Goal: Task Accomplishment & Management: Manage account settings

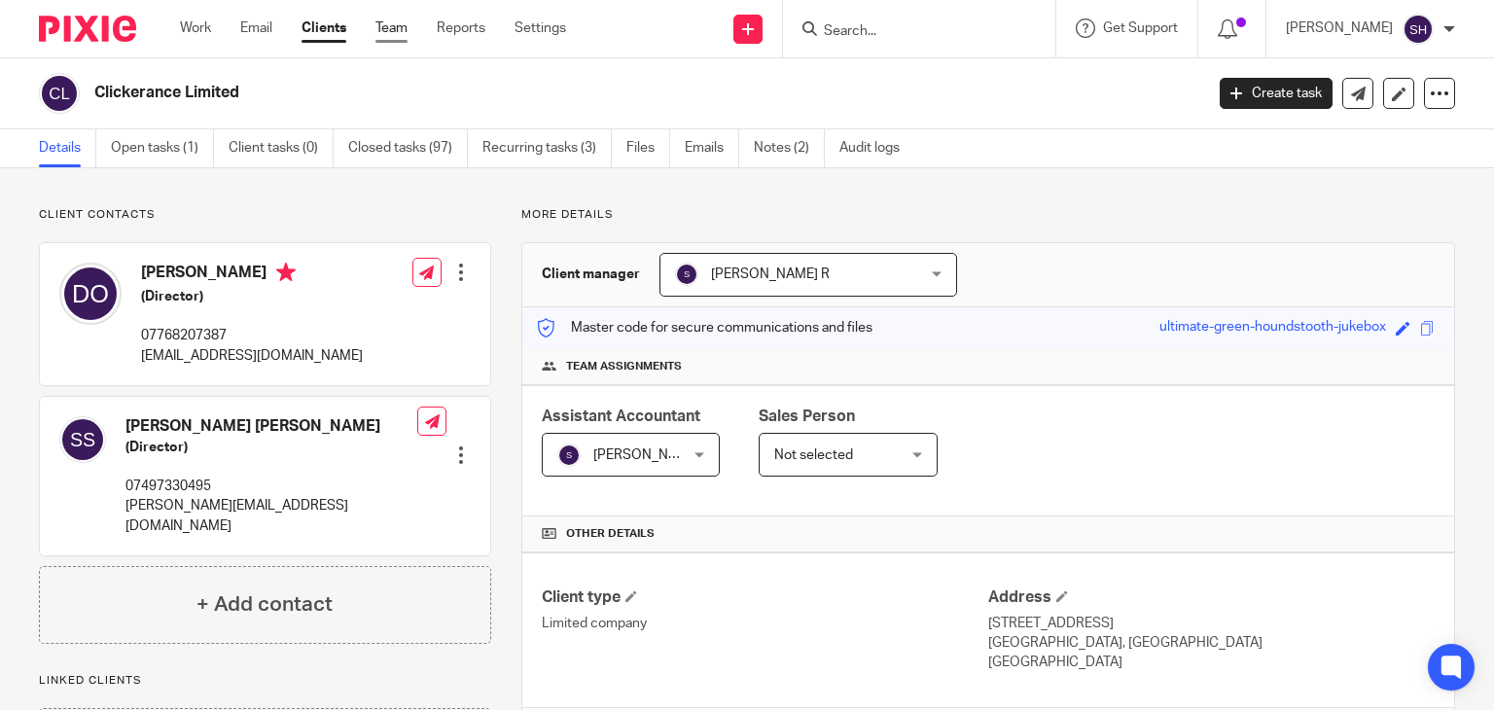
click at [382, 30] on link "Team" at bounding box center [391, 27] width 32 height 19
click at [389, 24] on link "Team" at bounding box center [391, 27] width 32 height 19
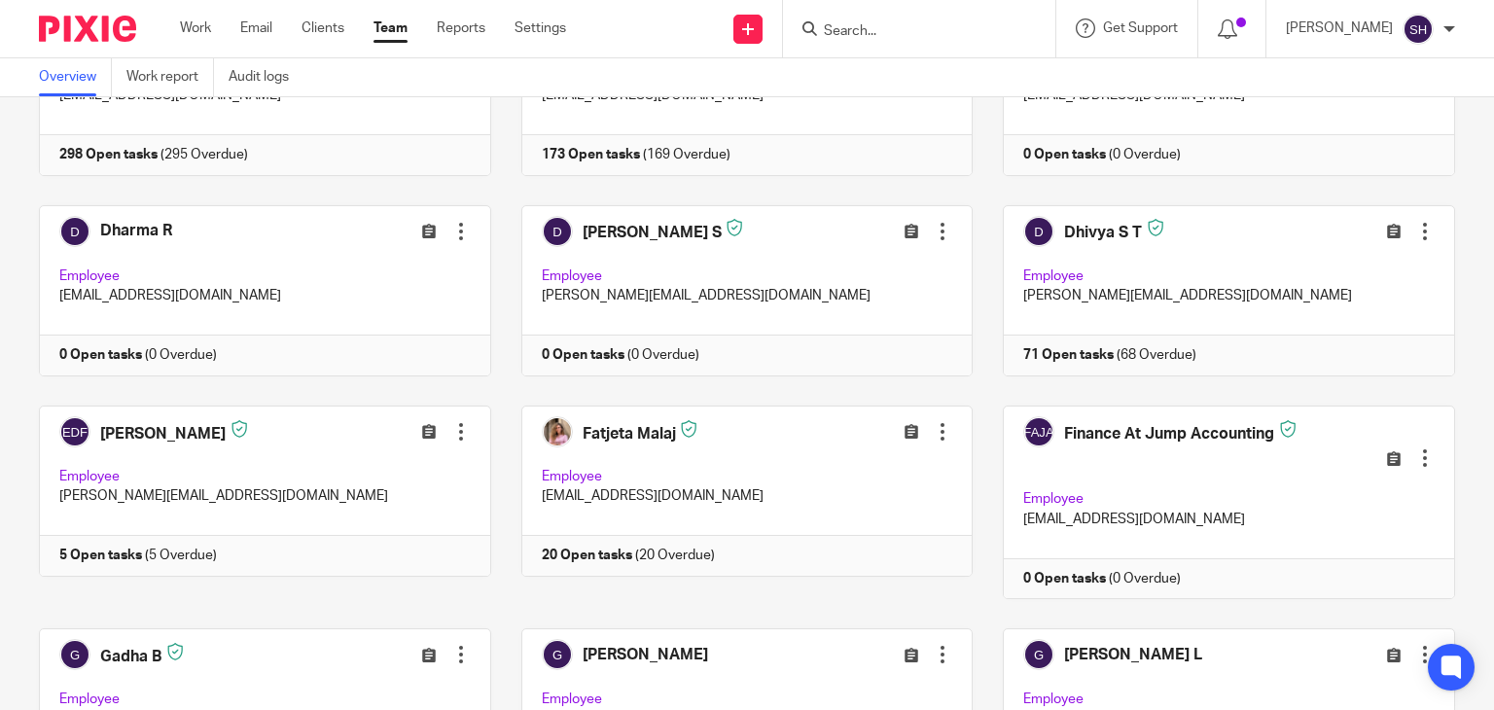
scroll to position [1031, 0]
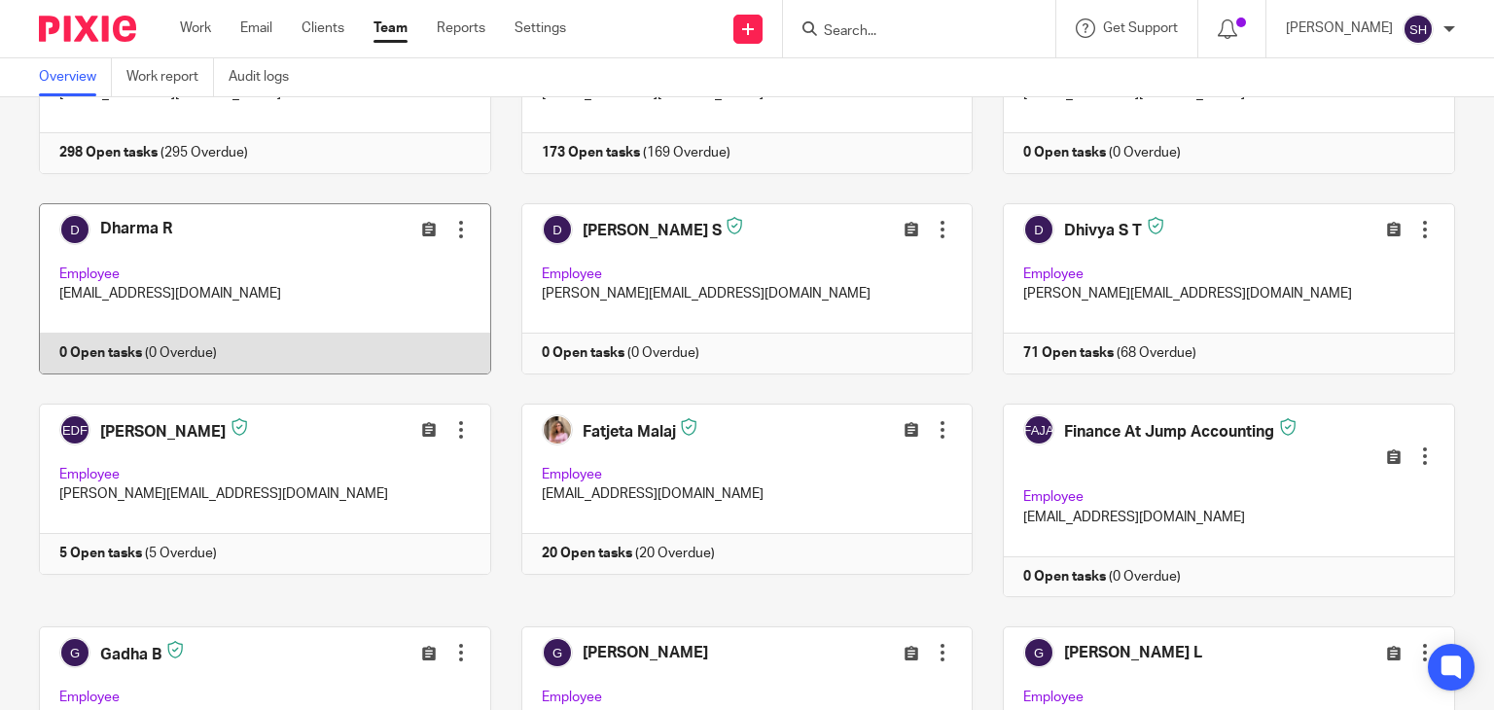
click at [451, 220] on div at bounding box center [460, 229] width 19 height 19
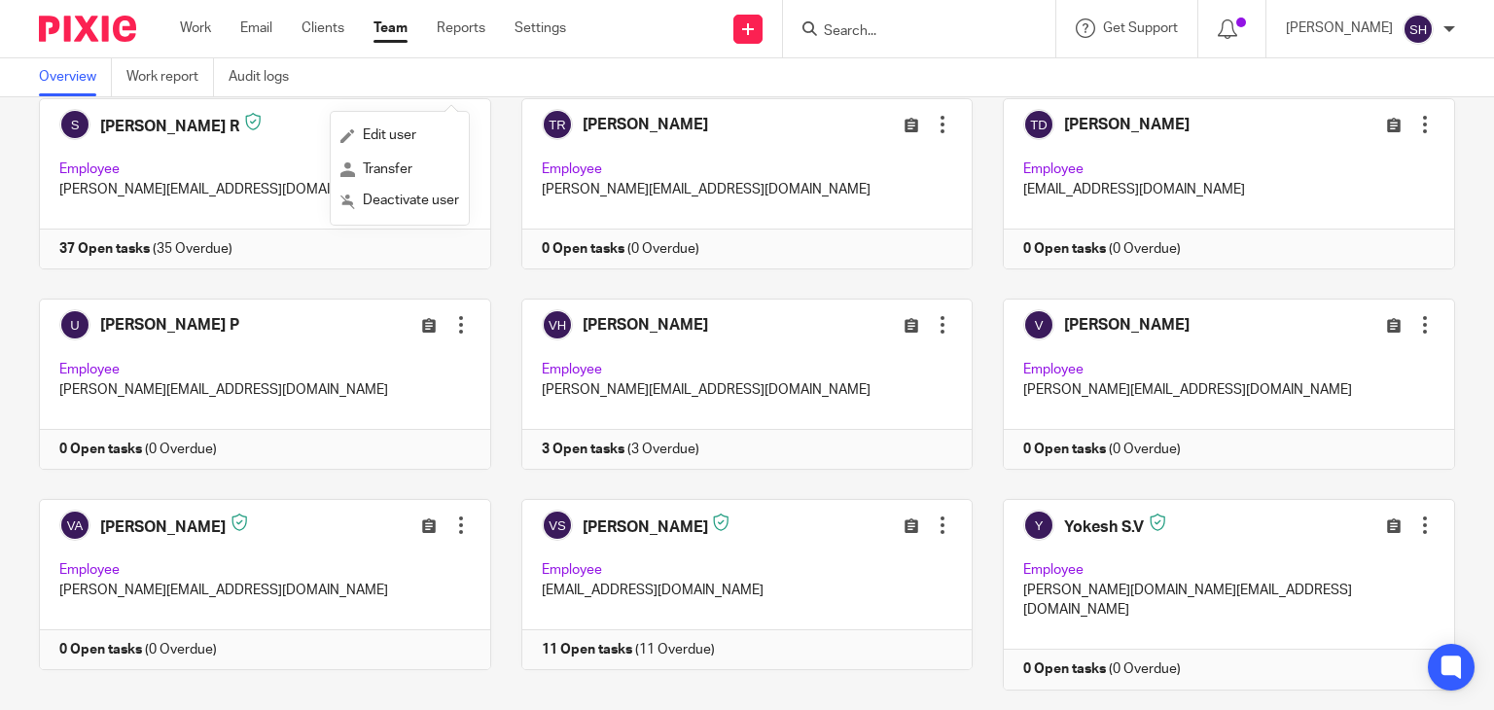
scroll to position [5803, 0]
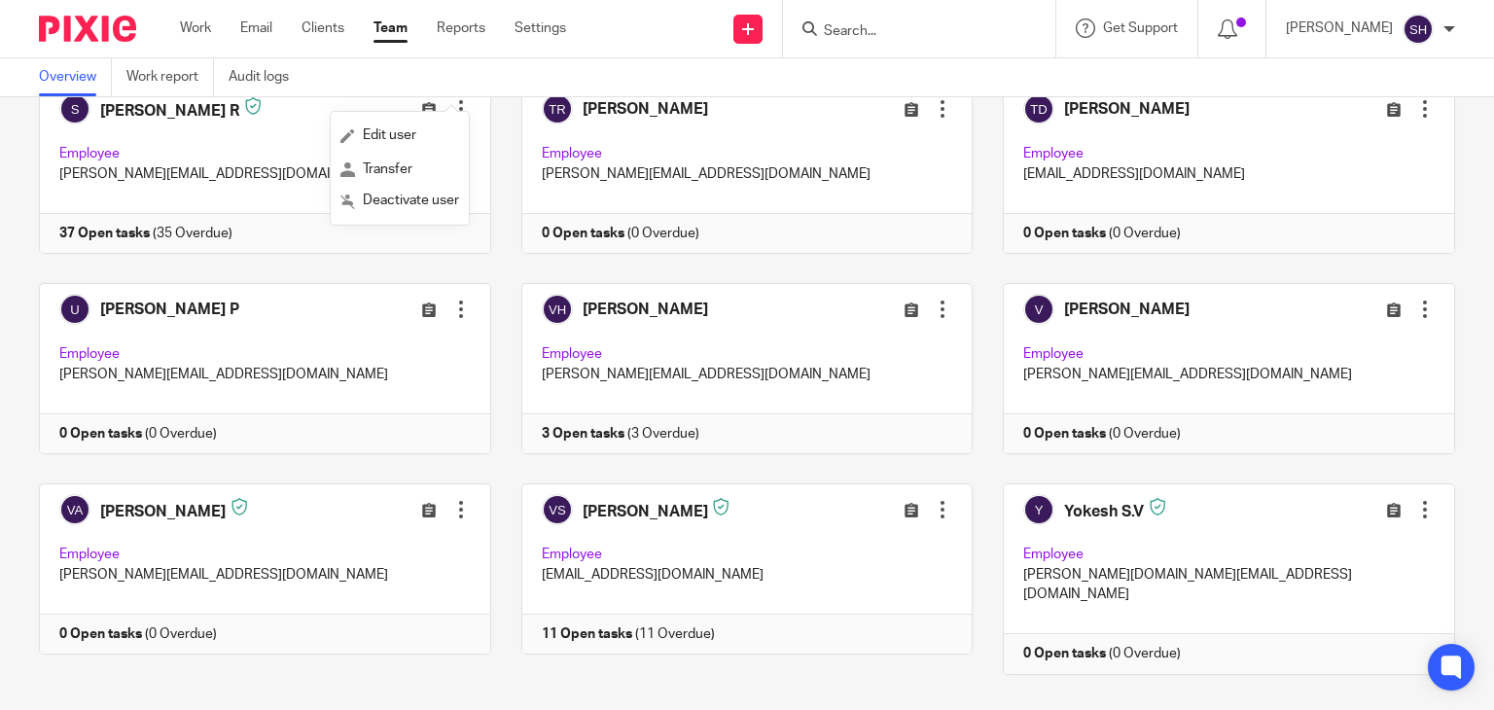
click at [505, 674] on div "Team members (93) Invite people Show inactive users Invite team members Add inv…" at bounding box center [747, 403] width 1494 height 613
click at [866, 16] on div at bounding box center [919, 28] width 272 height 57
click at [866, 30] on input "Search" at bounding box center [909, 32] width 175 height 18
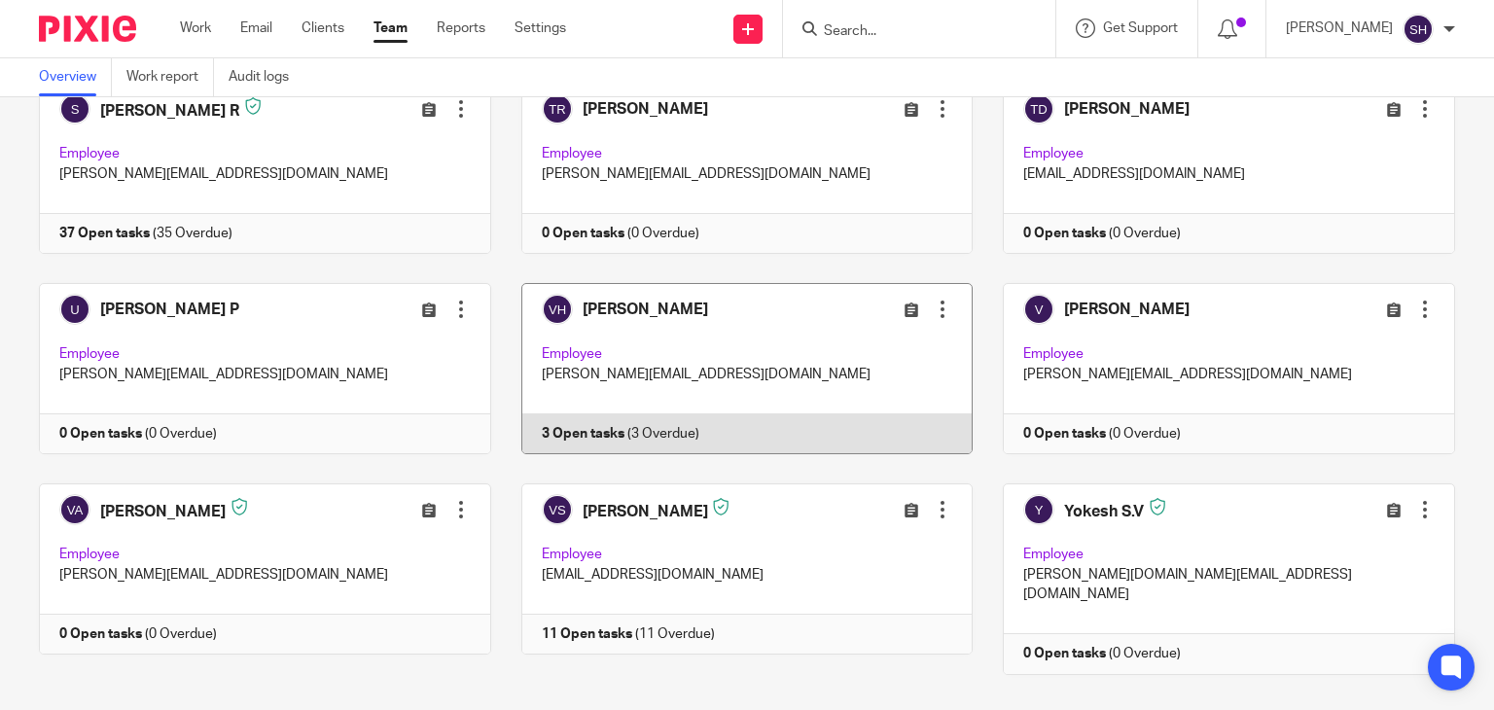
click at [852, 359] on link at bounding box center [732, 368] width 482 height 171
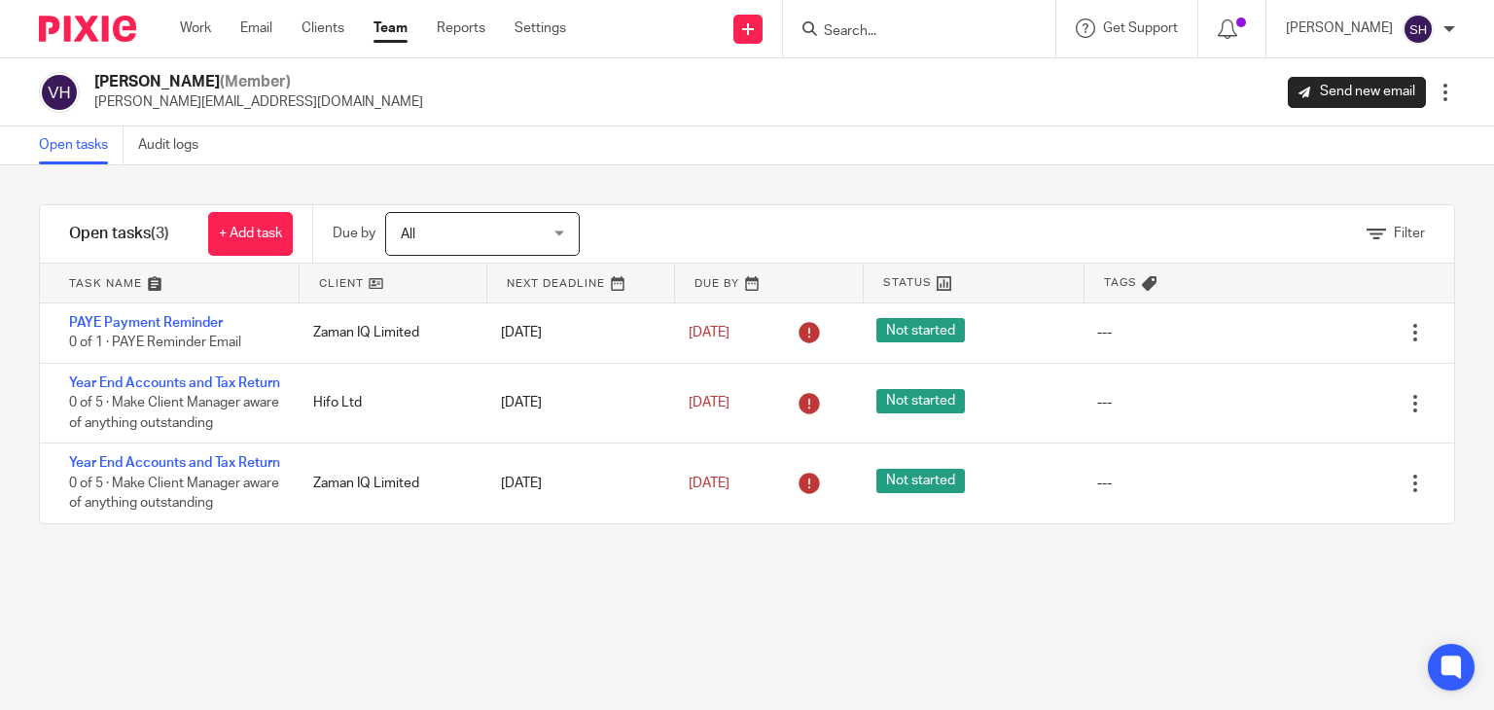
click at [842, 32] on input "Search" at bounding box center [909, 32] width 175 height 18
paste input "Nautafix Global Limited"
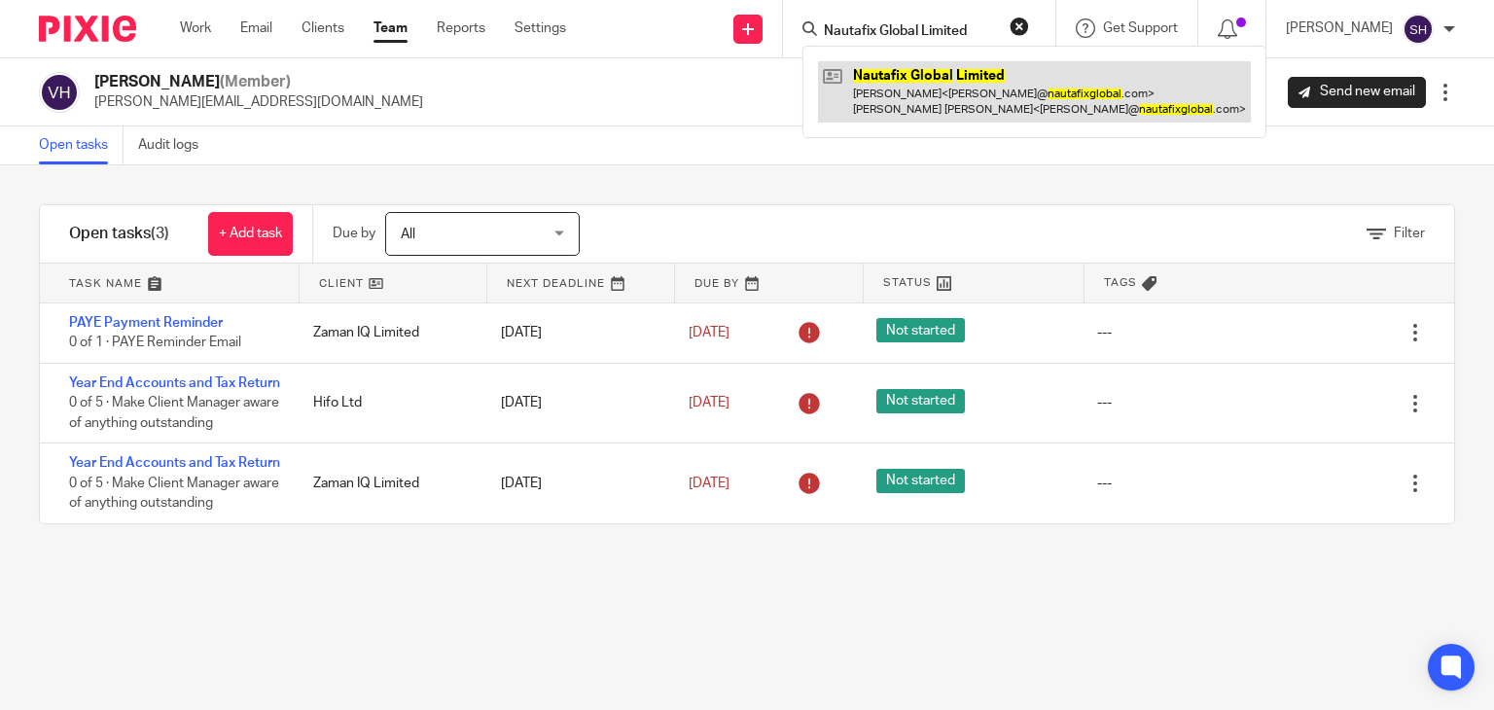
type input "Nautafix Global Limited"
click at [949, 95] on link at bounding box center [1034, 91] width 433 height 60
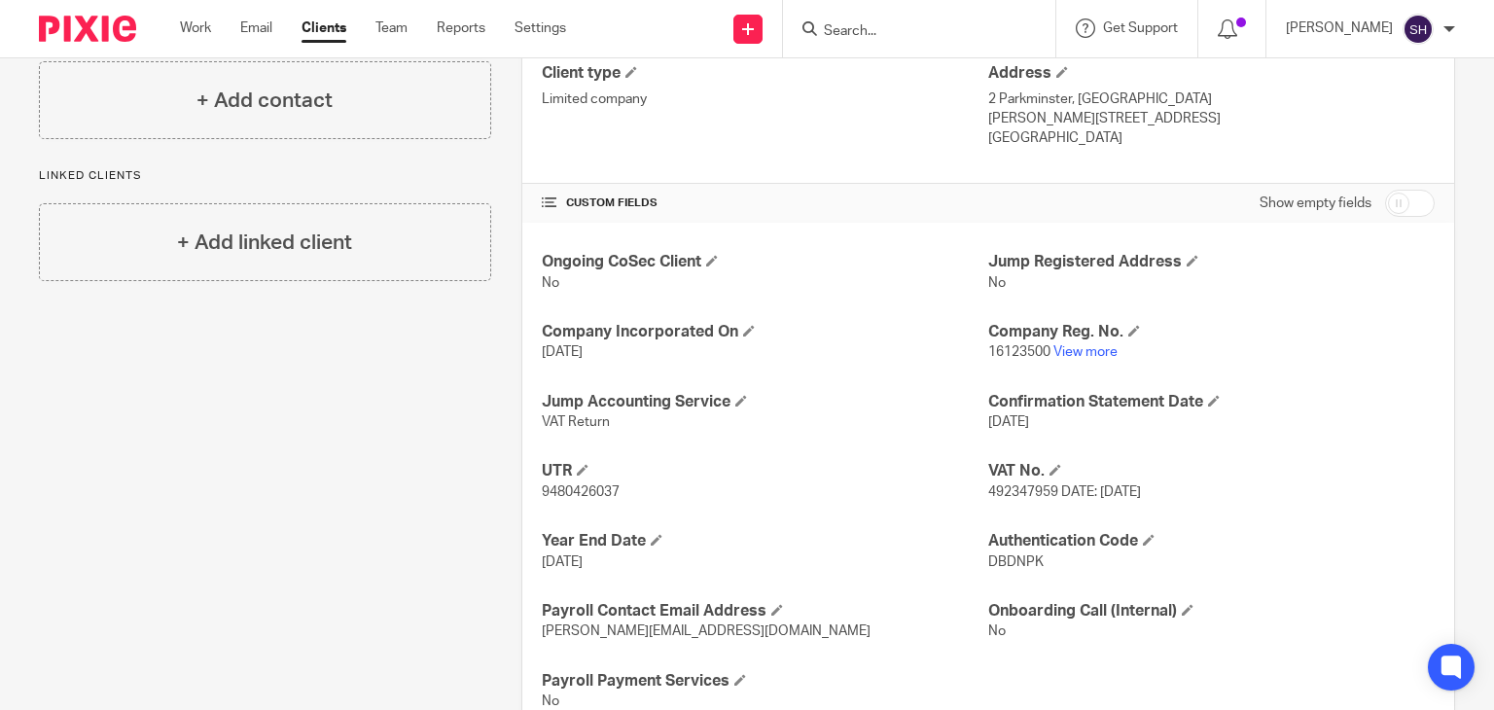
scroll to position [525, 0]
click at [870, 34] on input "Search" at bounding box center [909, 32] width 175 height 18
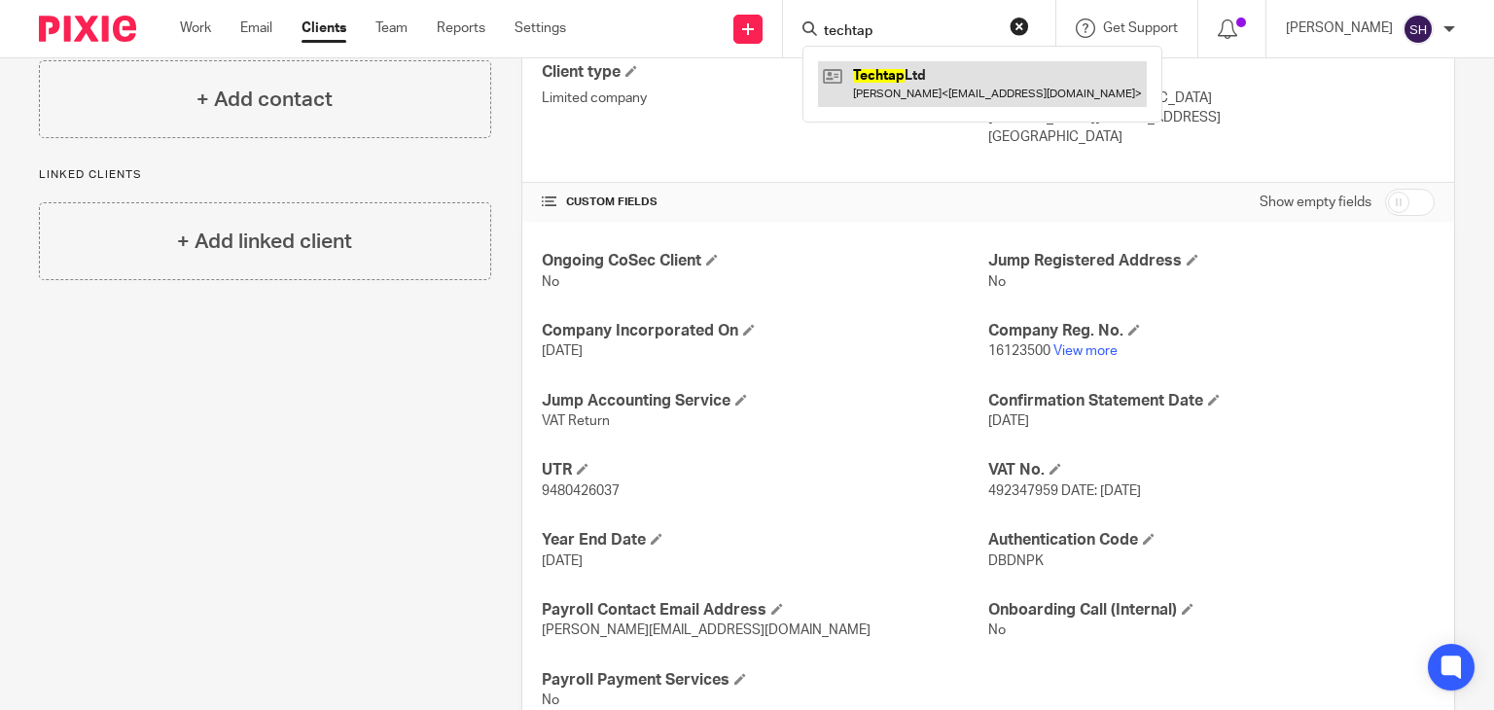
type input "techtap"
click at [980, 82] on link at bounding box center [982, 83] width 329 height 45
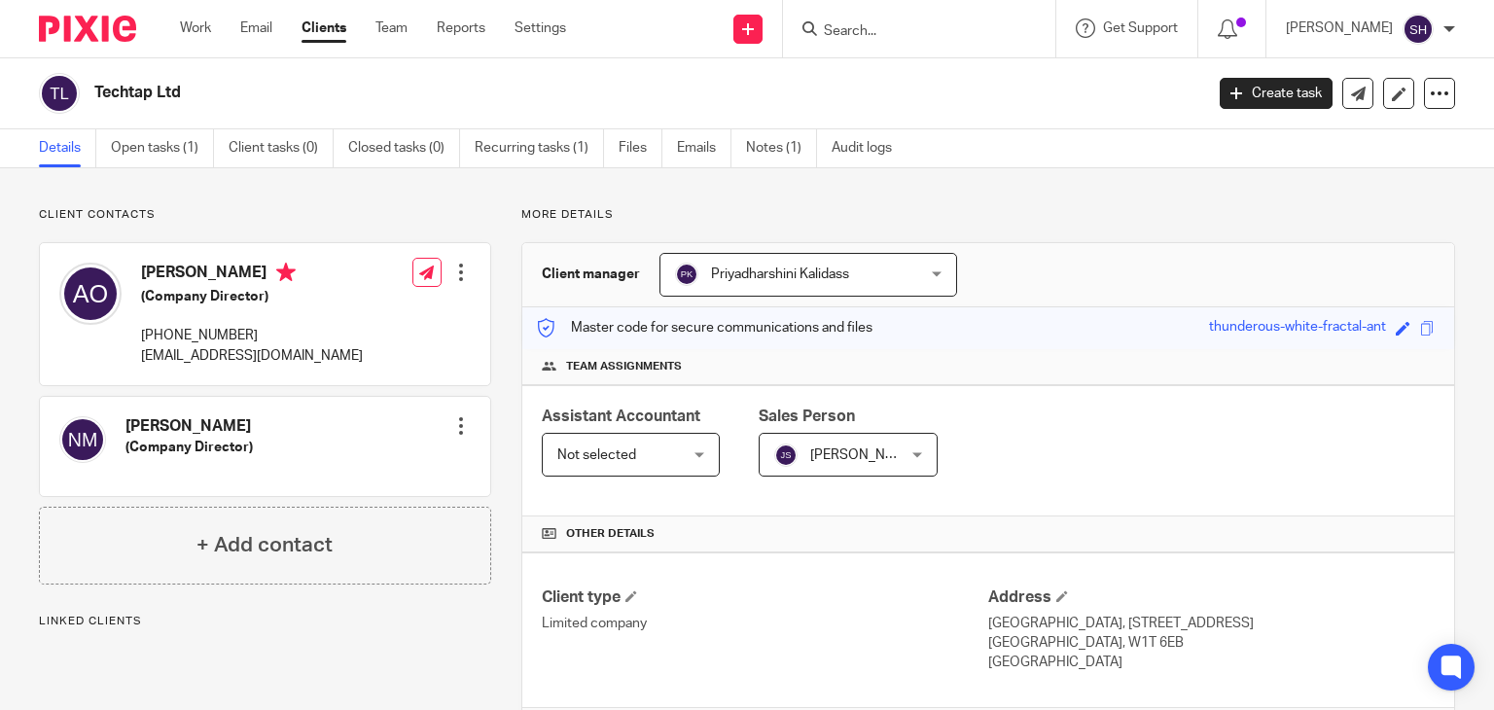
scroll to position [453, 0]
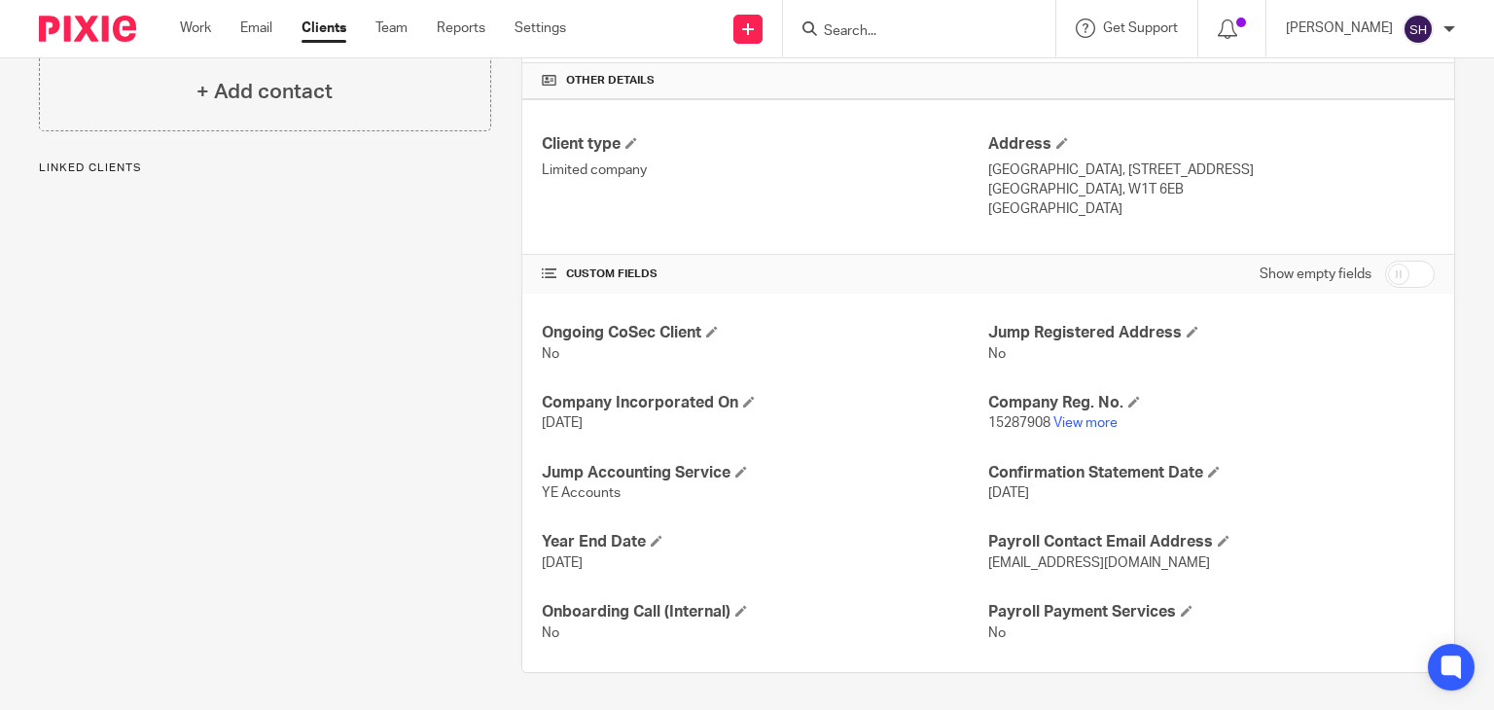
click at [1385, 269] on input "checkbox" at bounding box center [1410, 274] width 50 height 27
checkbox input "true"
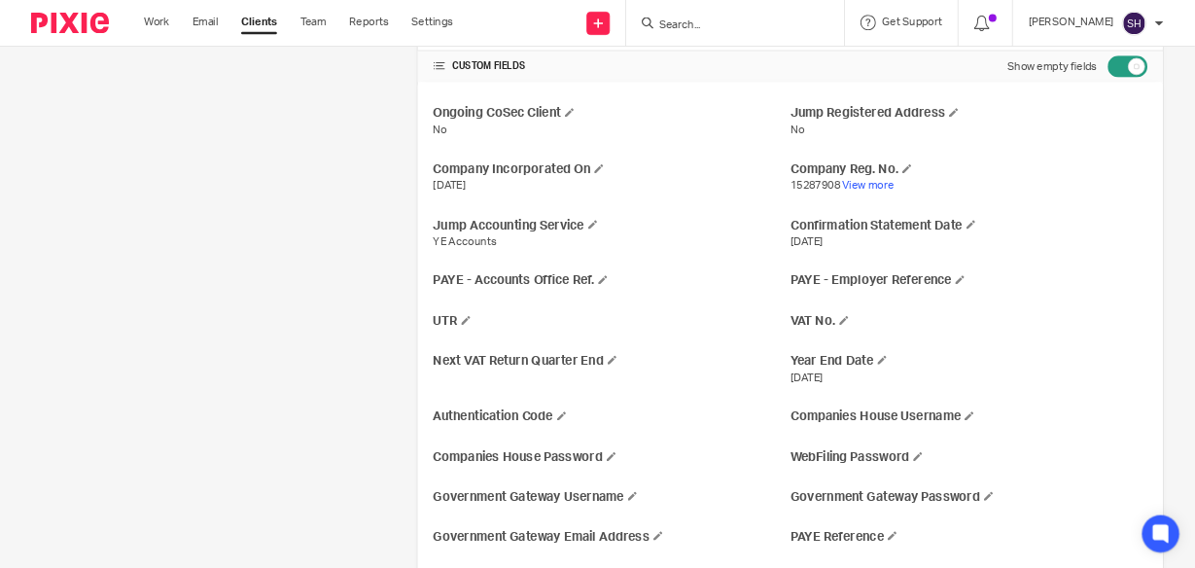
scroll to position [974, 0]
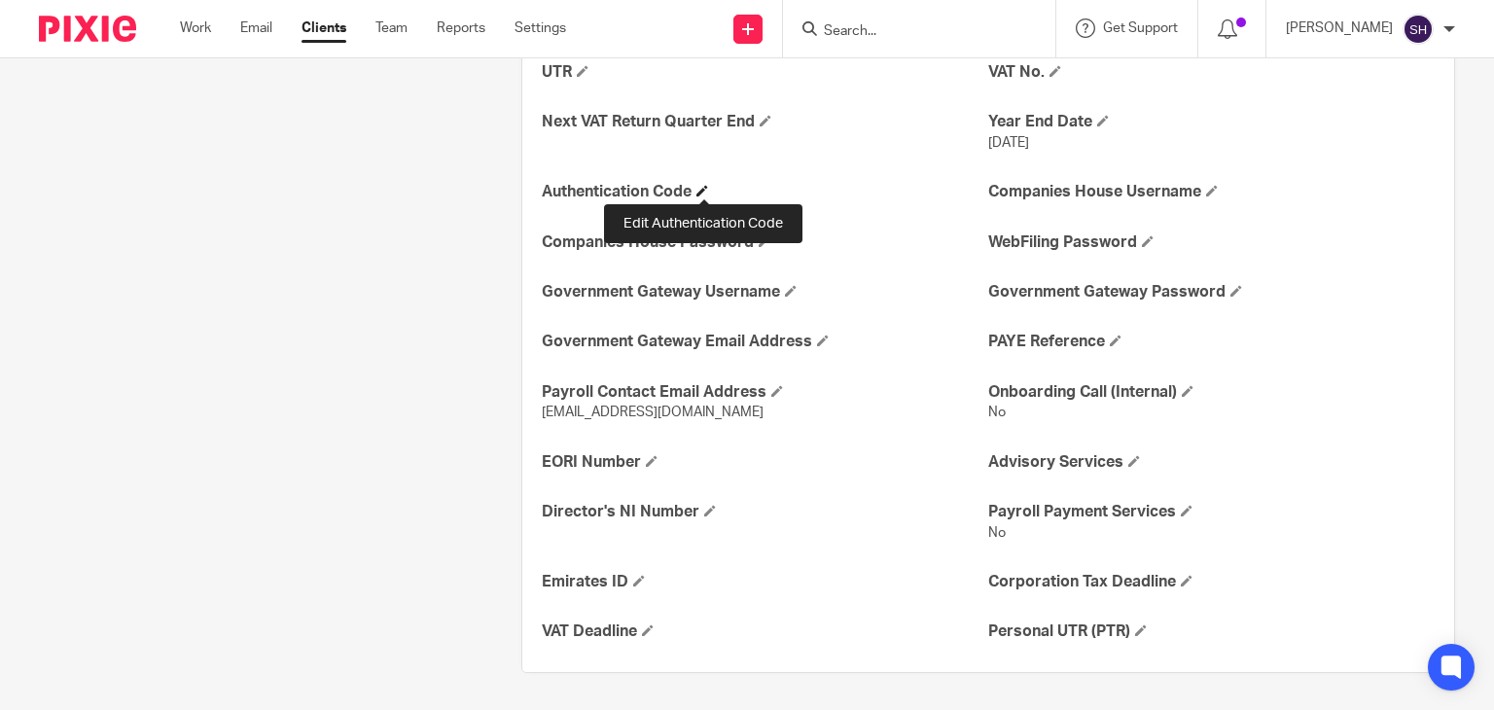
click at [705, 185] on span at bounding box center [702, 191] width 12 height 12
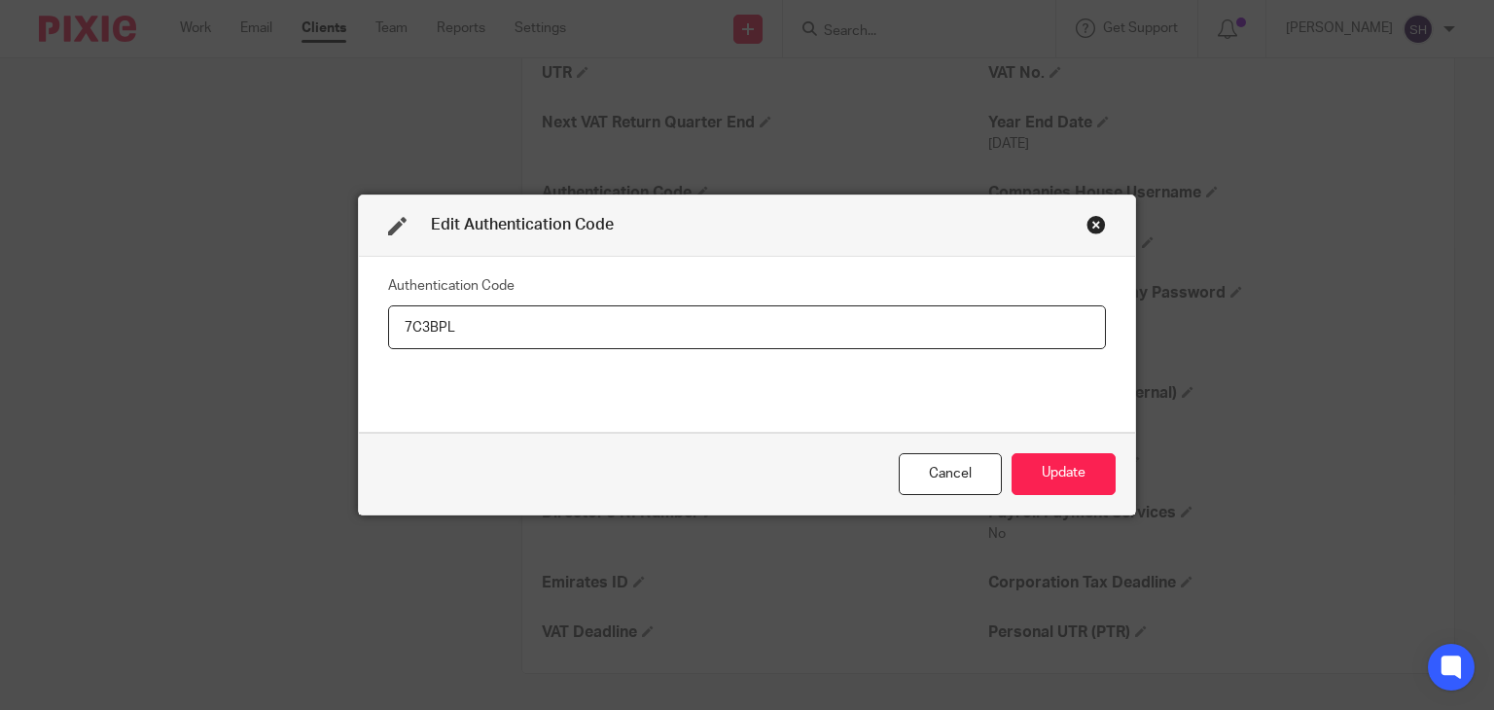
type input "7C3BPL"
click at [1032, 473] on button "Update" at bounding box center [1063, 474] width 104 height 42
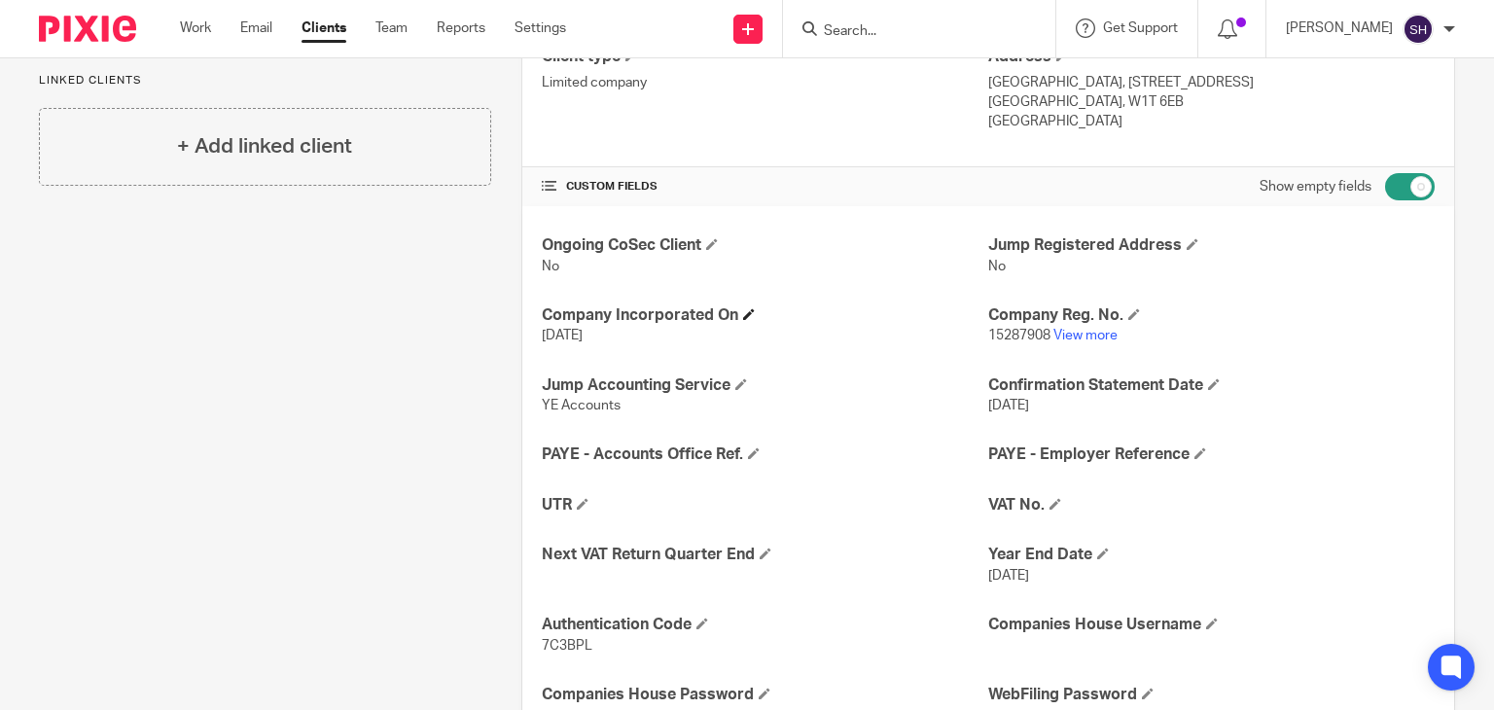
scroll to position [623, 0]
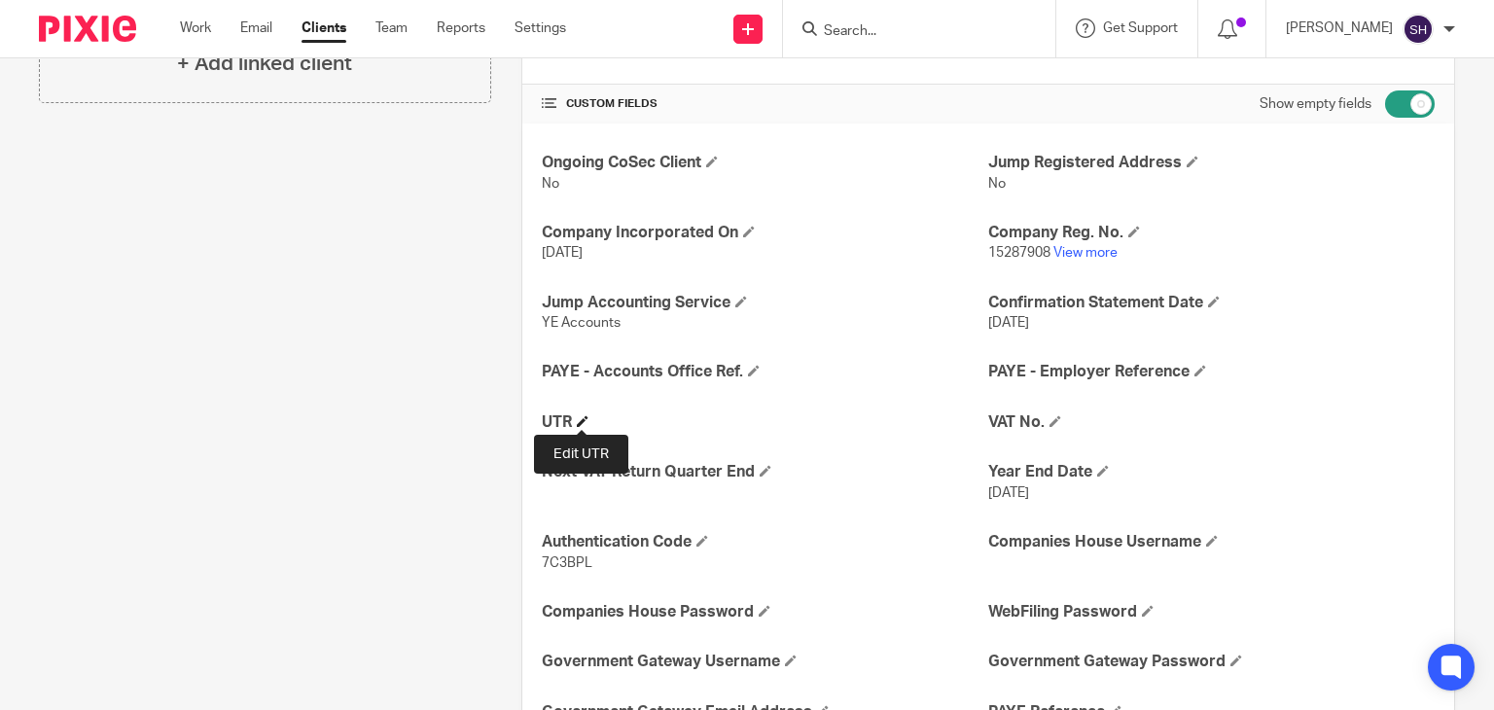
click at [579, 415] on span at bounding box center [583, 421] width 12 height 12
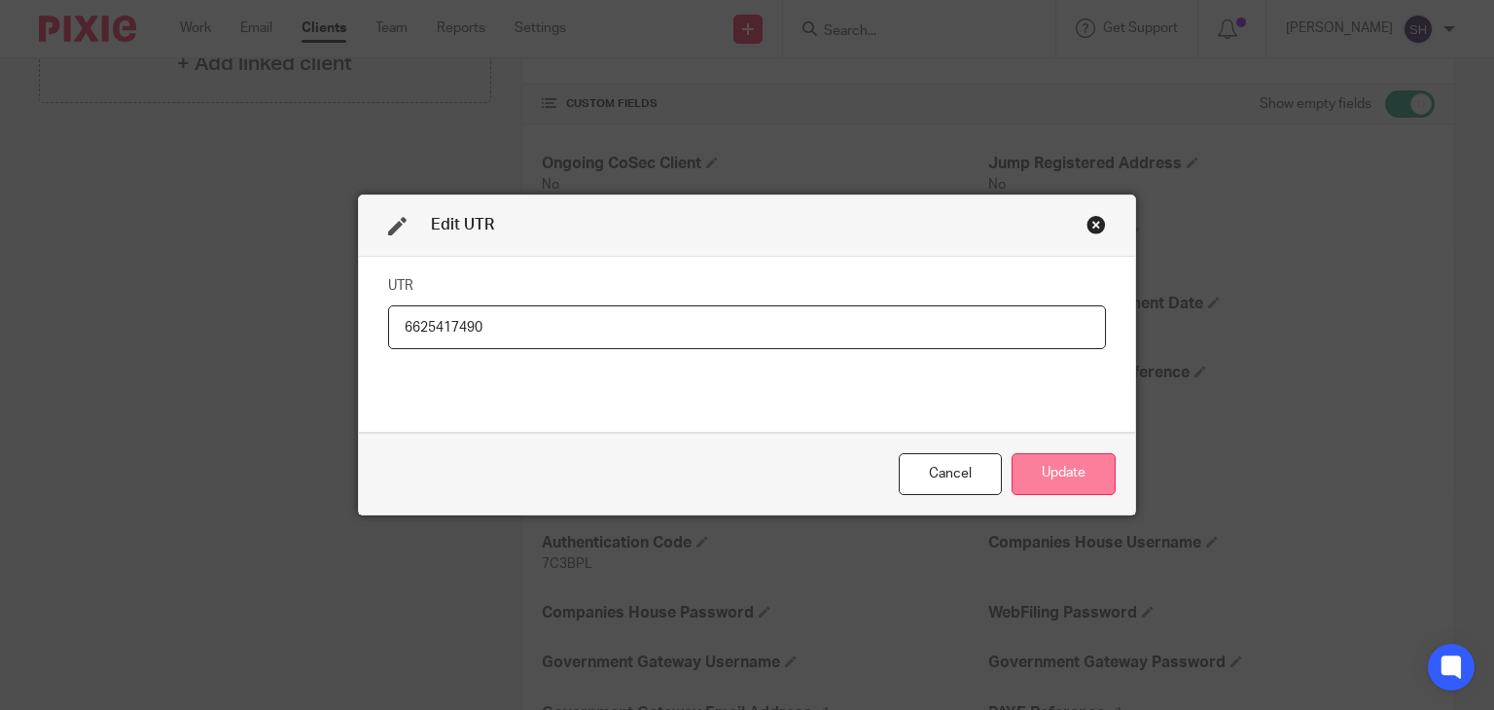
type input "6625417490"
click at [1051, 476] on button "Update" at bounding box center [1063, 474] width 104 height 42
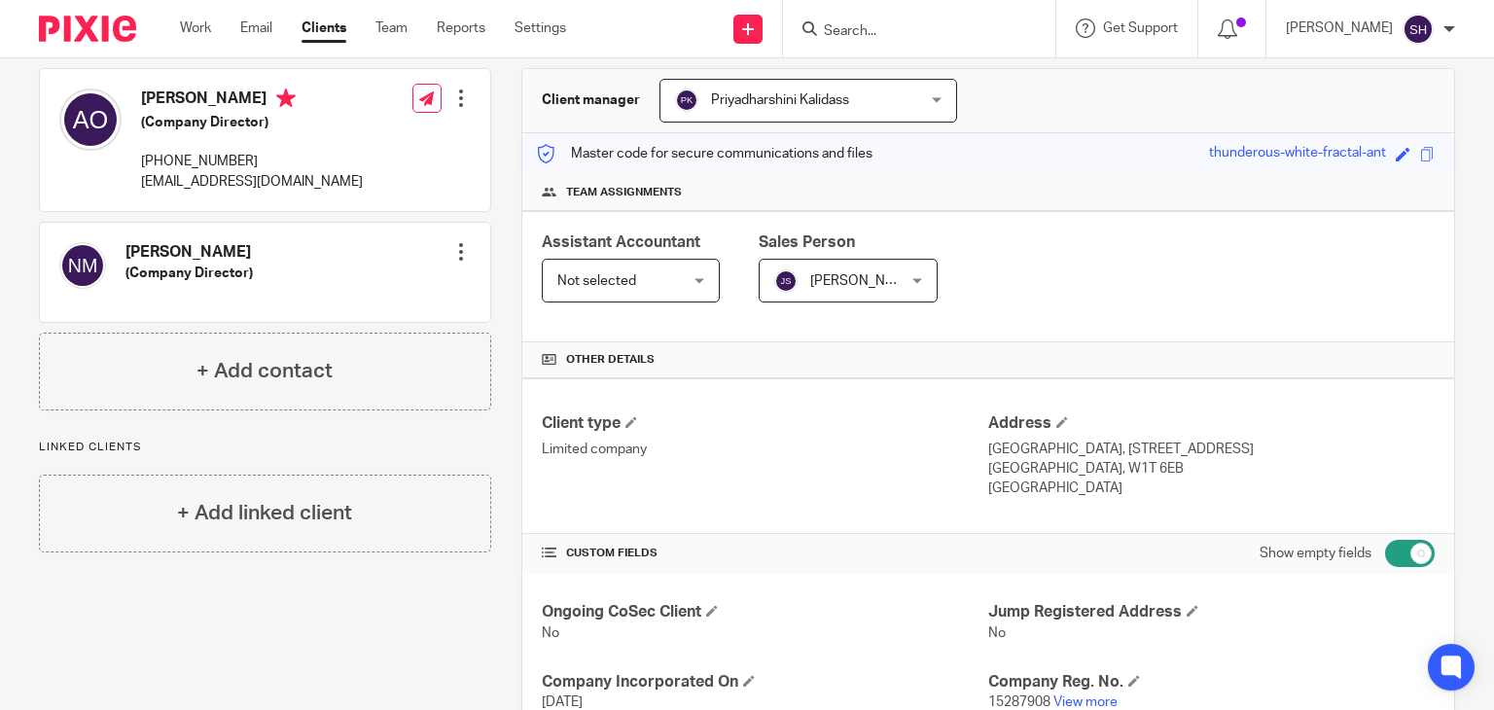
scroll to position [0, 0]
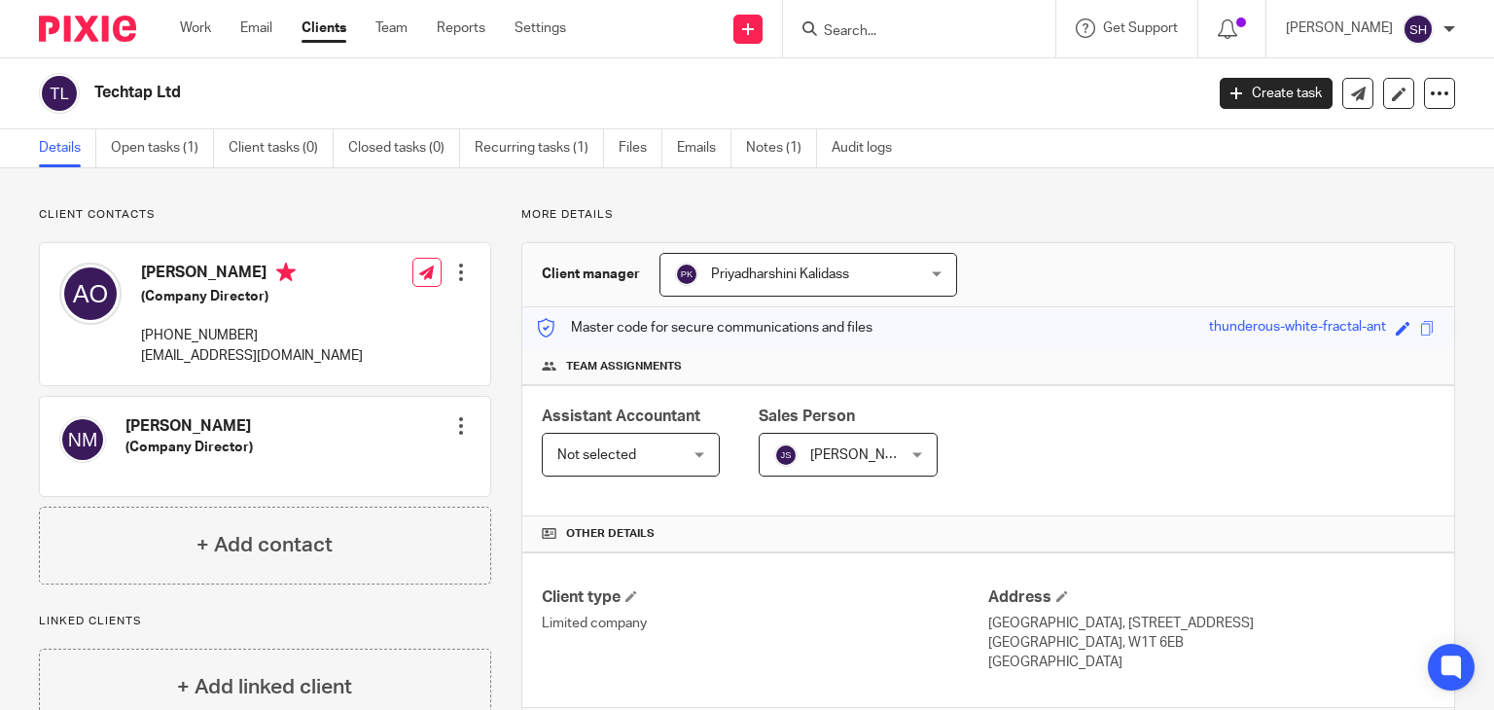
click at [828, 38] on input "Search" at bounding box center [909, 32] width 175 height 18
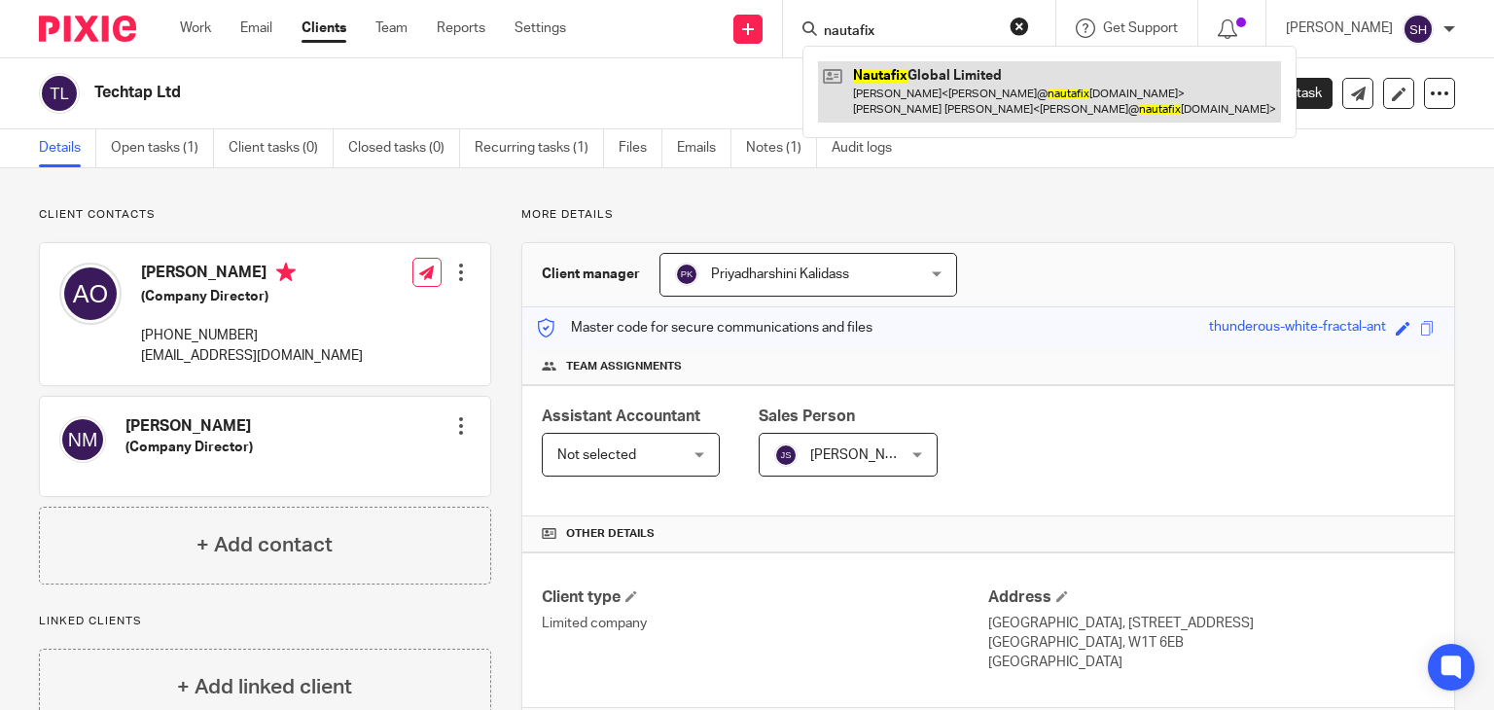
type input "nautafix"
click at [899, 91] on link at bounding box center [1049, 91] width 463 height 60
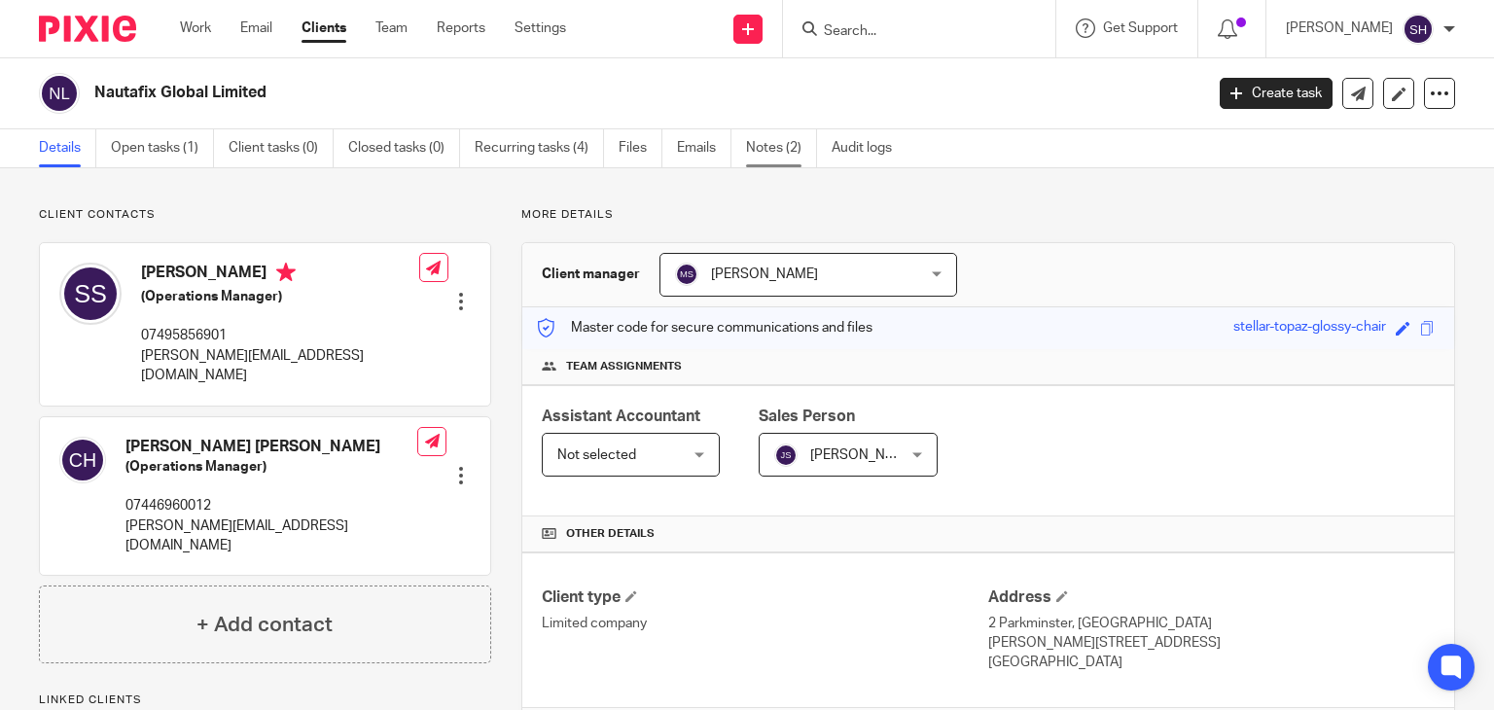
click at [767, 149] on link "Notes (2)" at bounding box center [781, 148] width 71 height 38
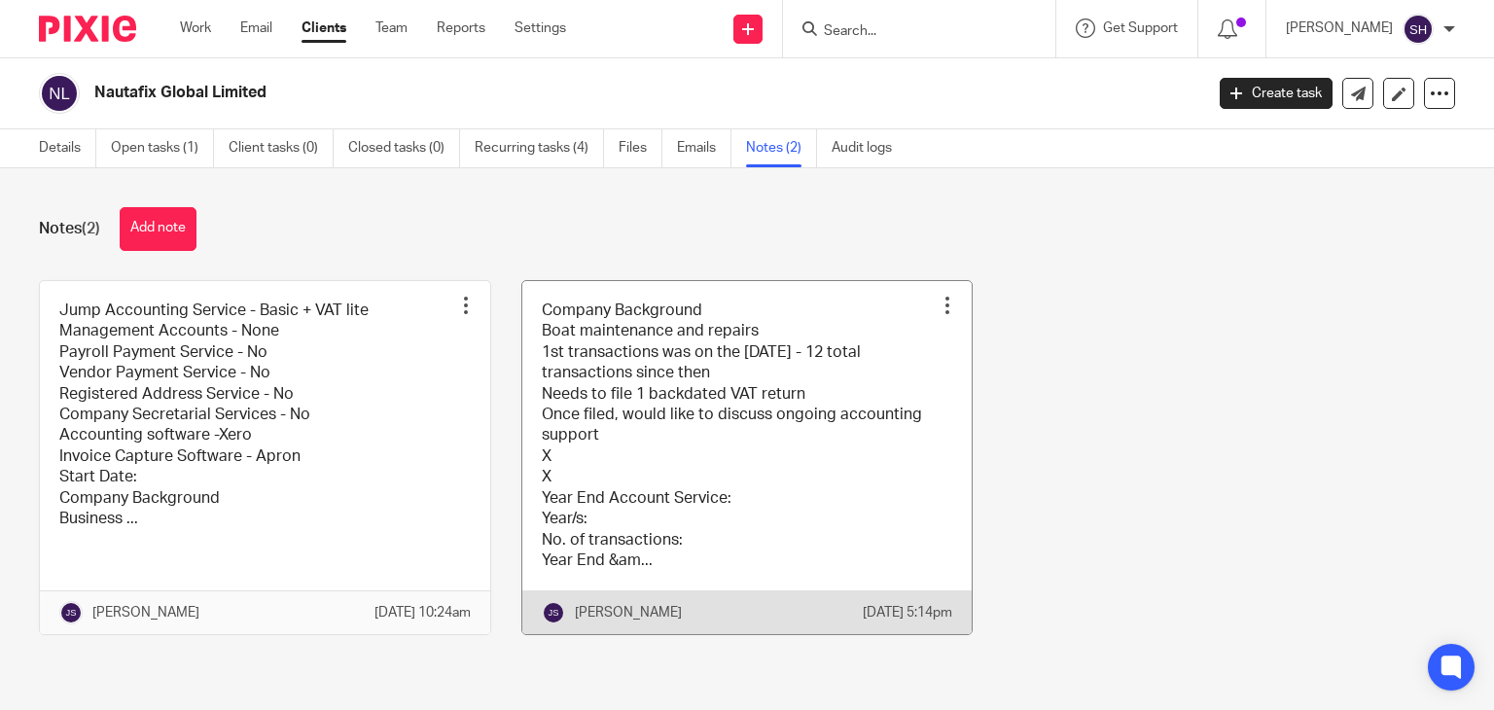
scroll to position [14, 0]
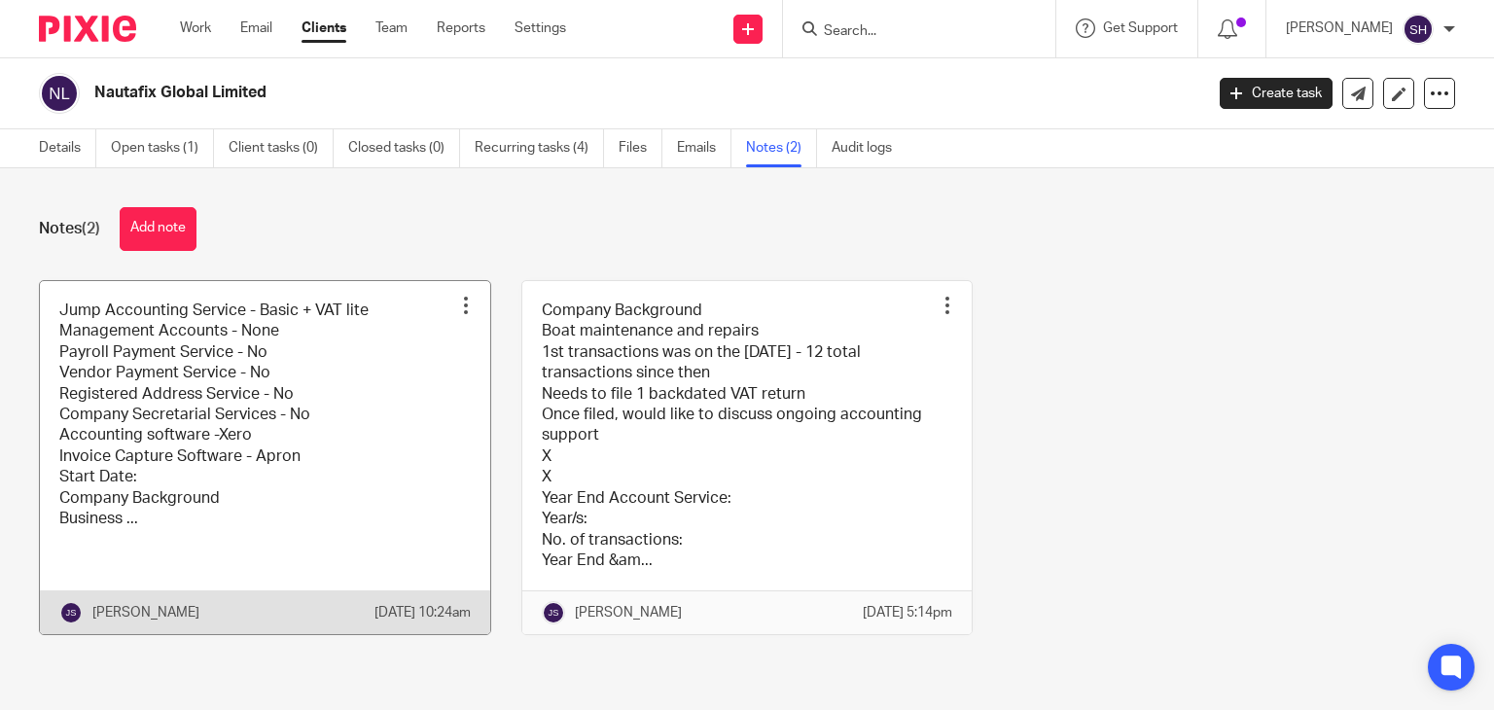
click at [288, 399] on link at bounding box center [265, 458] width 450 height 354
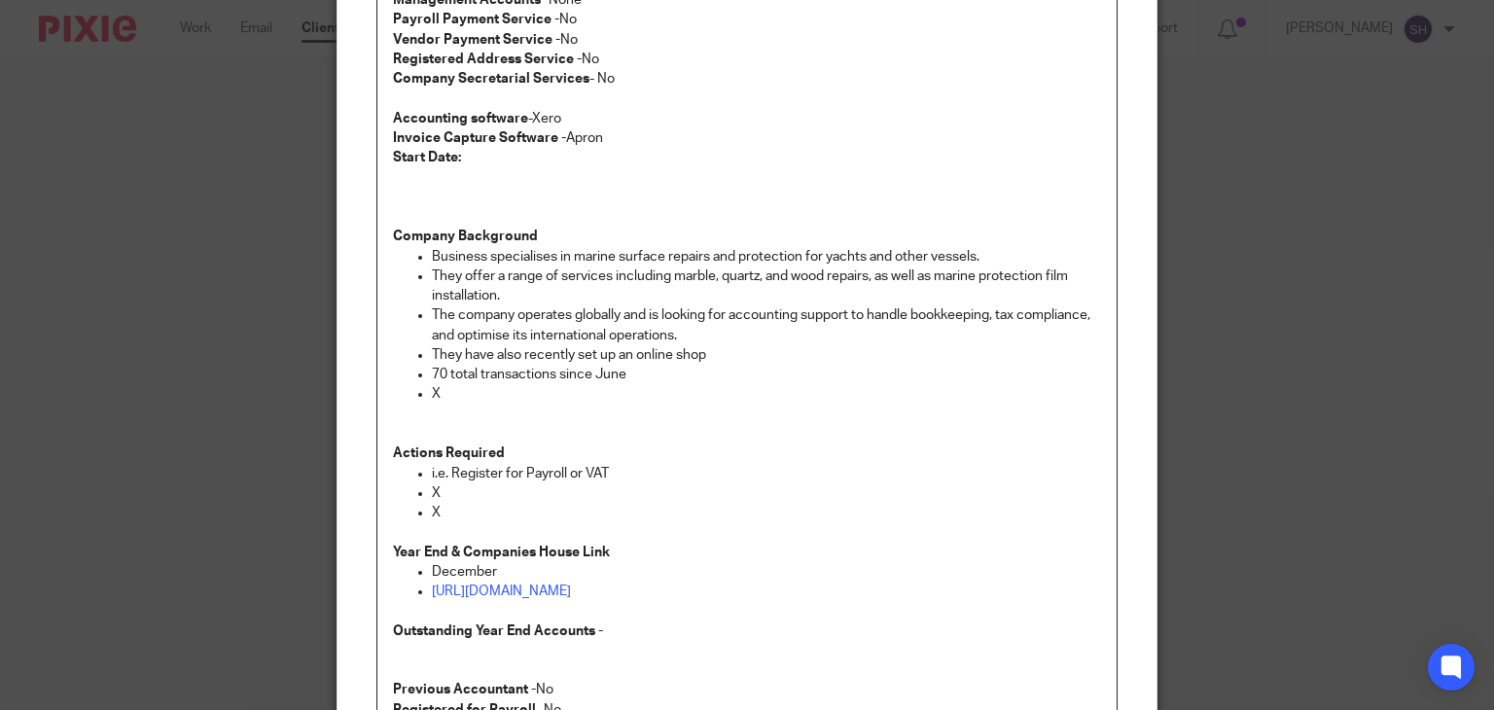
scroll to position [705, 0]
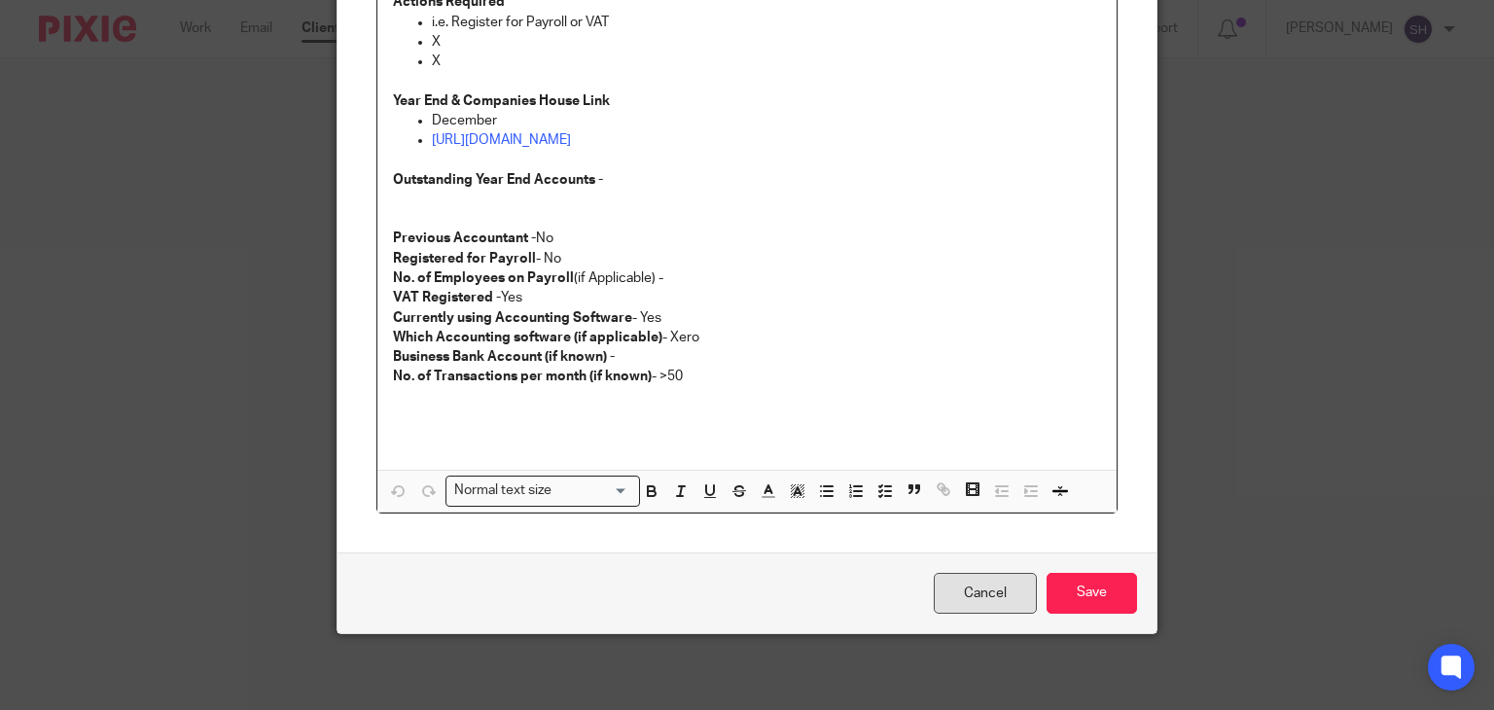
drag, startPoint x: 962, startPoint y: 601, endPoint x: 953, endPoint y: 592, distance: 12.4
click at [962, 601] on link "Cancel" at bounding box center [985, 594] width 103 height 42
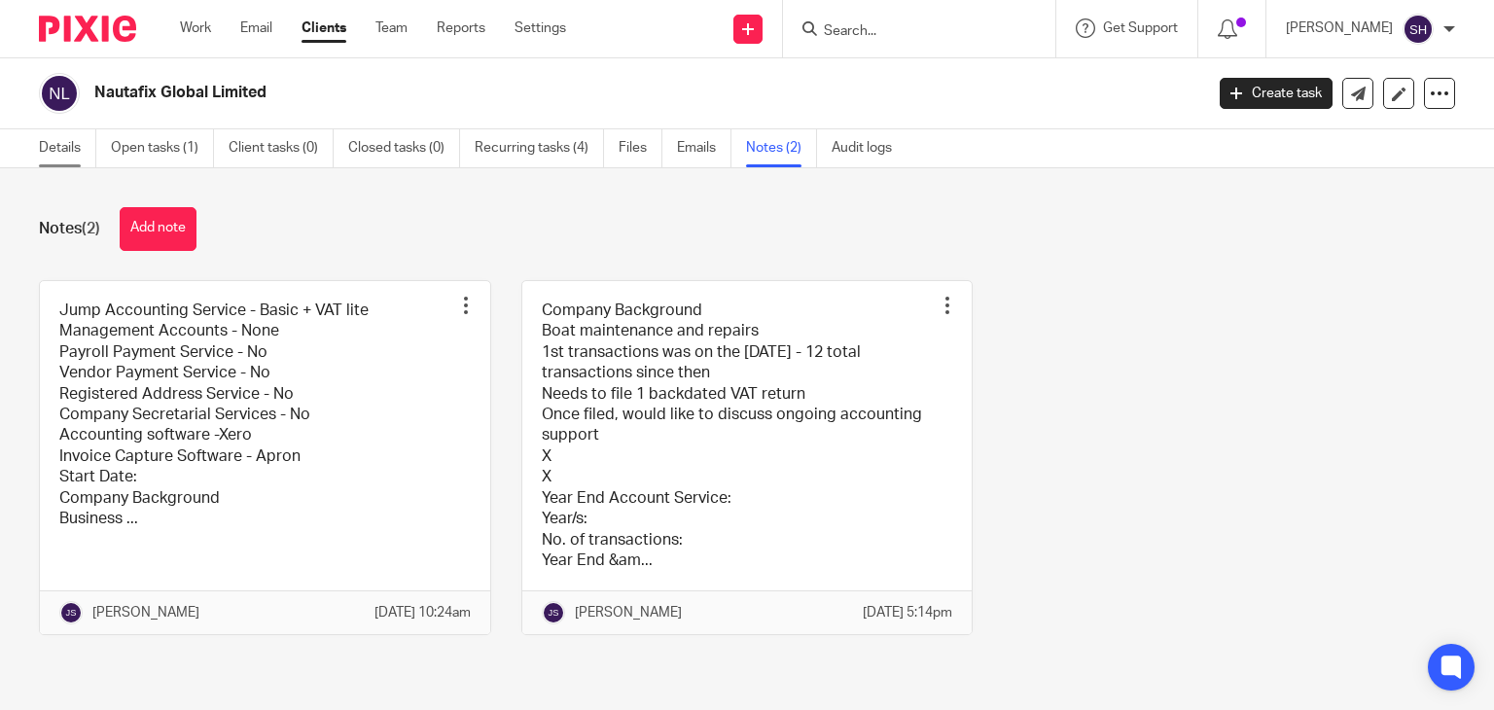
click at [76, 141] on link "Details" at bounding box center [67, 148] width 57 height 38
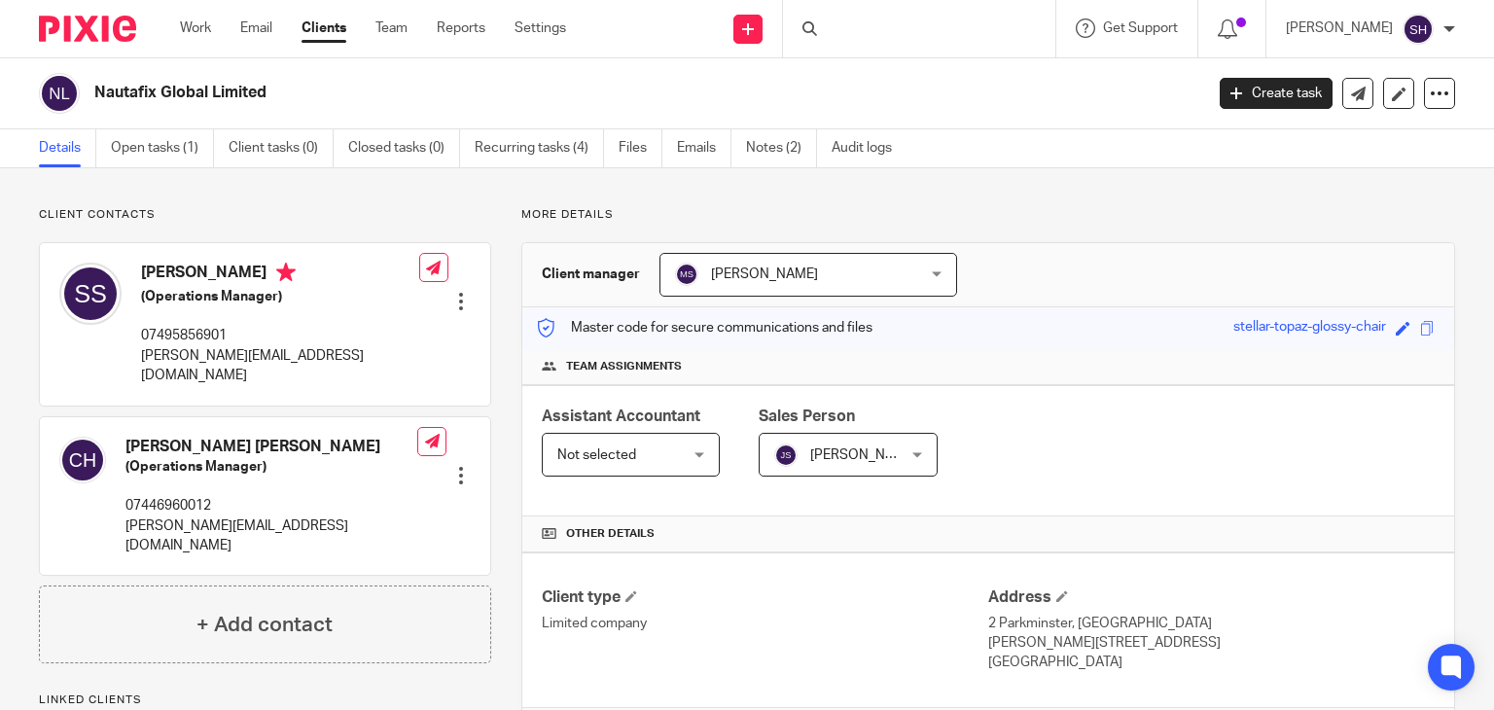
scroll to position [593, 0]
